Goal: Navigation & Orientation: Find specific page/section

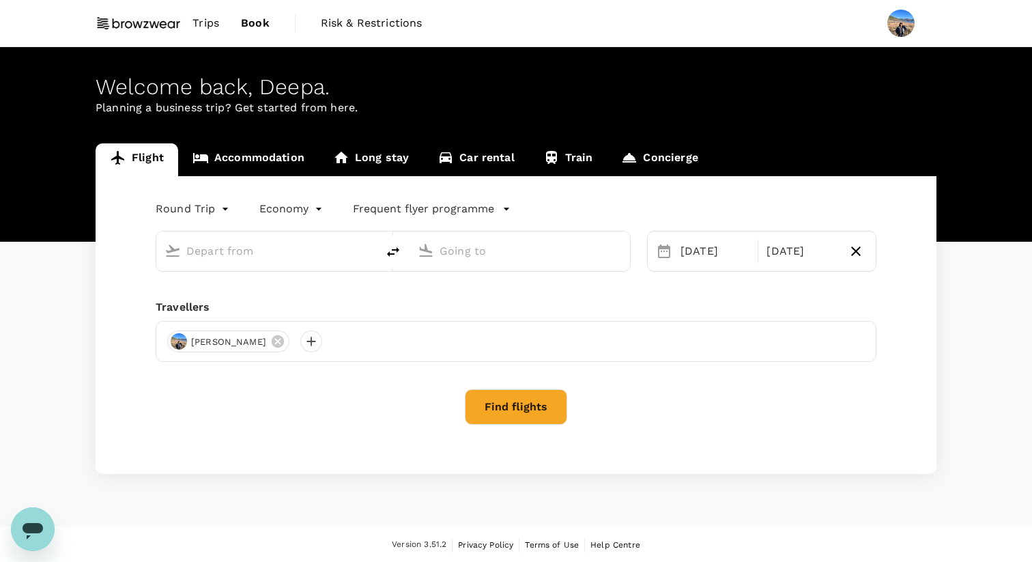
type input "Singapore Changi (SIN)"
type input "Shahjalal Intl (DAC)"
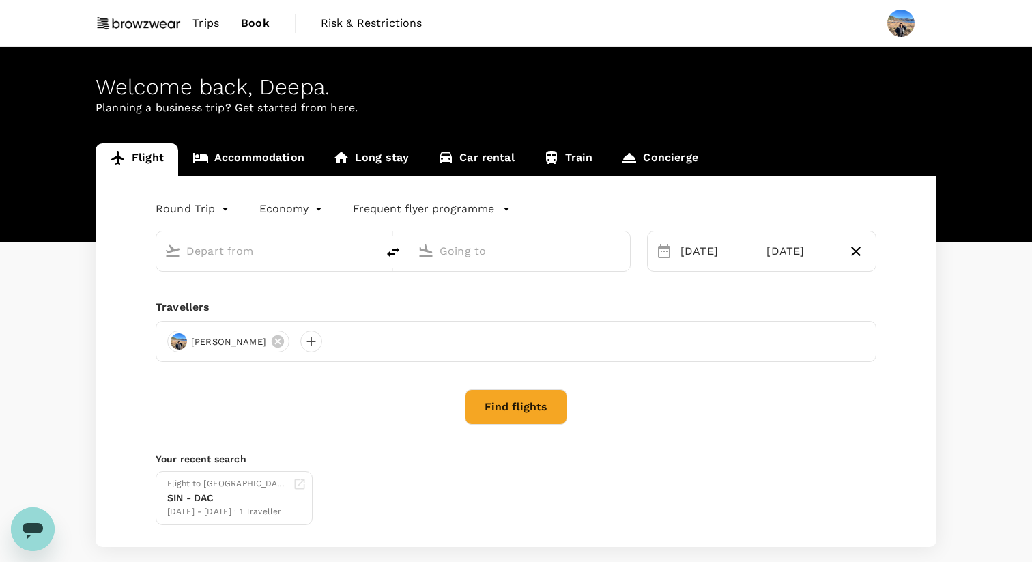
type input "Singapore Changi (SIN)"
type input "Shahjalal Intl (DAC)"
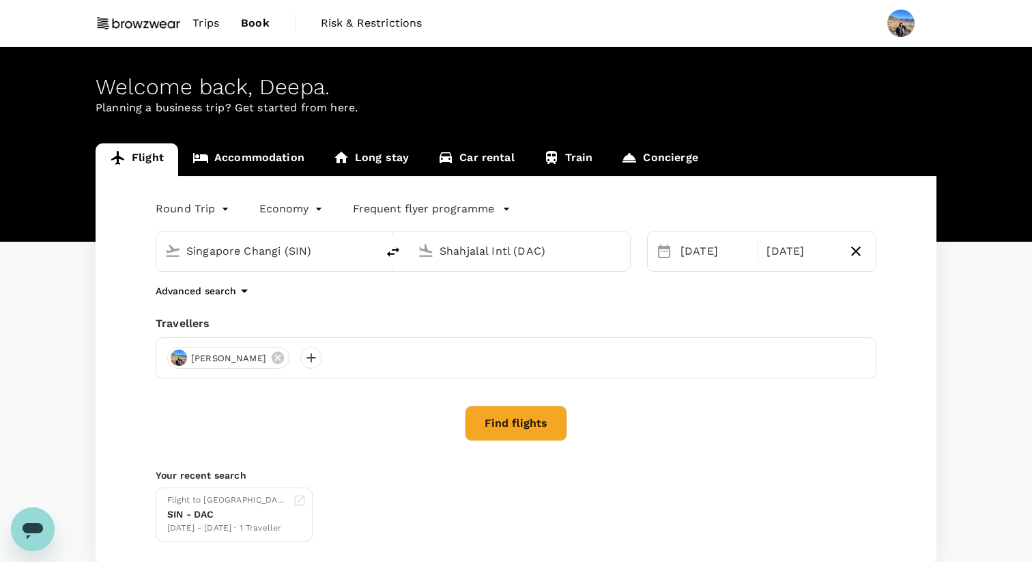
click at [213, 27] on span "Trips" at bounding box center [205, 23] width 27 height 16
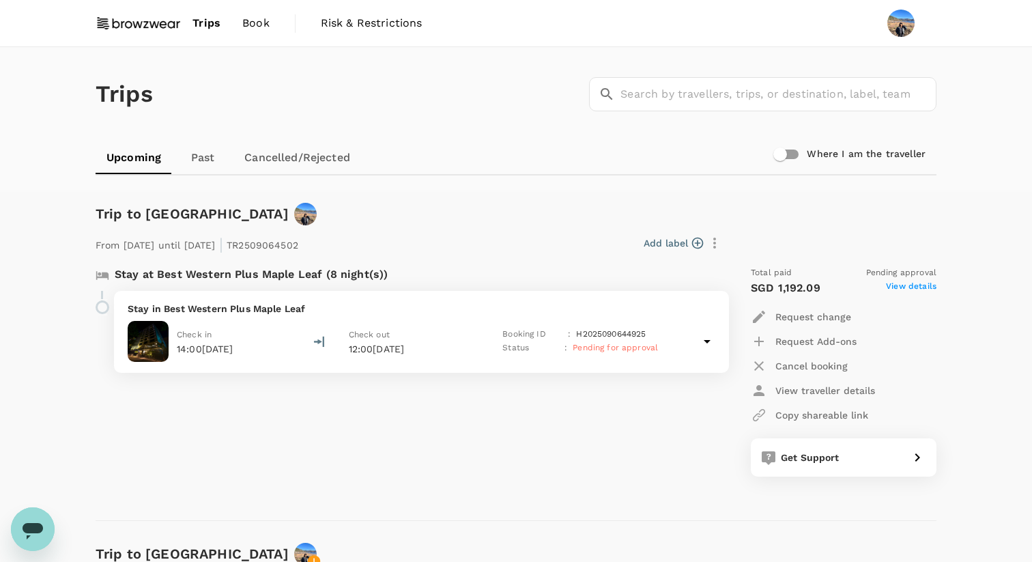
click at [252, 23] on span "Book" at bounding box center [255, 23] width 27 height 16
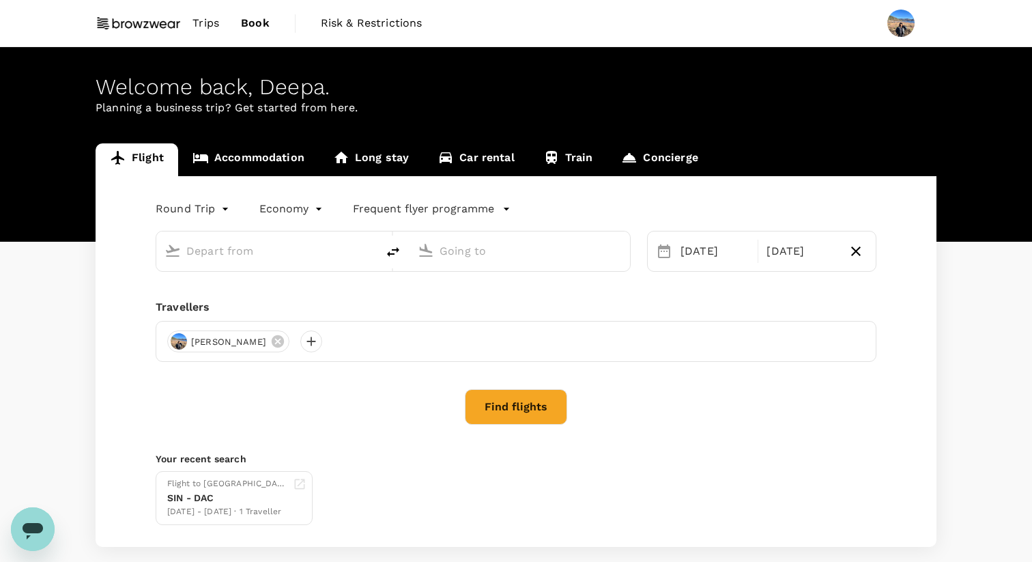
type input "Singapore Changi (SIN)"
type input "Shahjalal Intl (DAC)"
type input "Singapore Changi (SIN)"
type input "Shahjalal Intl (DAC)"
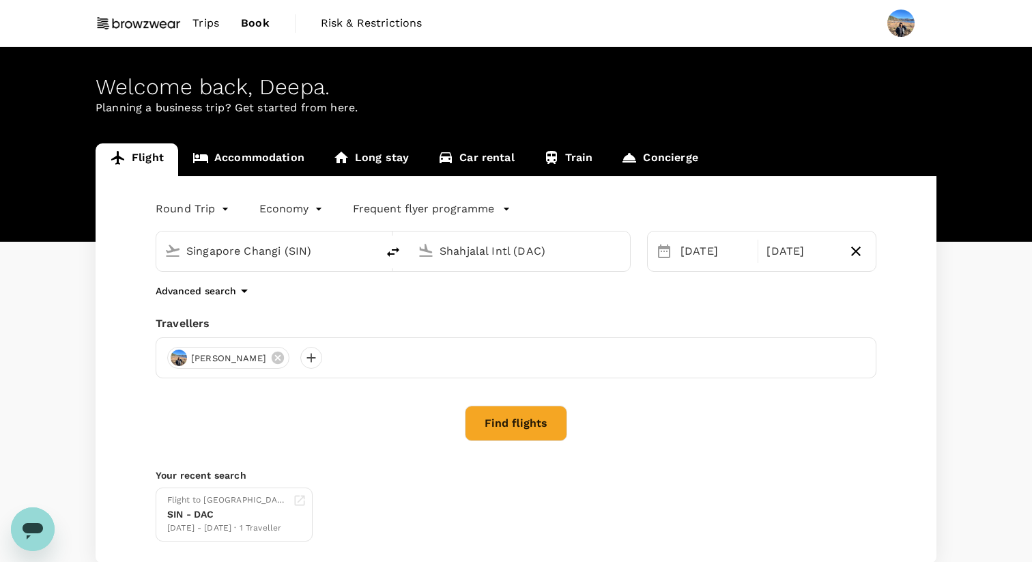
click at [201, 13] on link "Trips" at bounding box center [206, 23] width 48 height 46
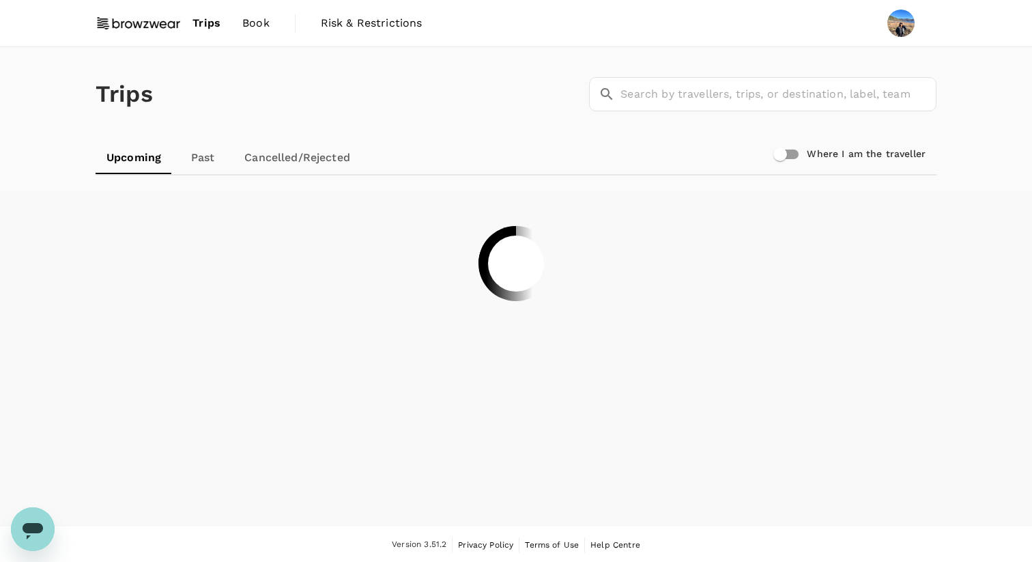
click at [203, 153] on link "Past" at bounding box center [202, 157] width 61 height 33
